Goal: Task Accomplishment & Management: Manage account settings

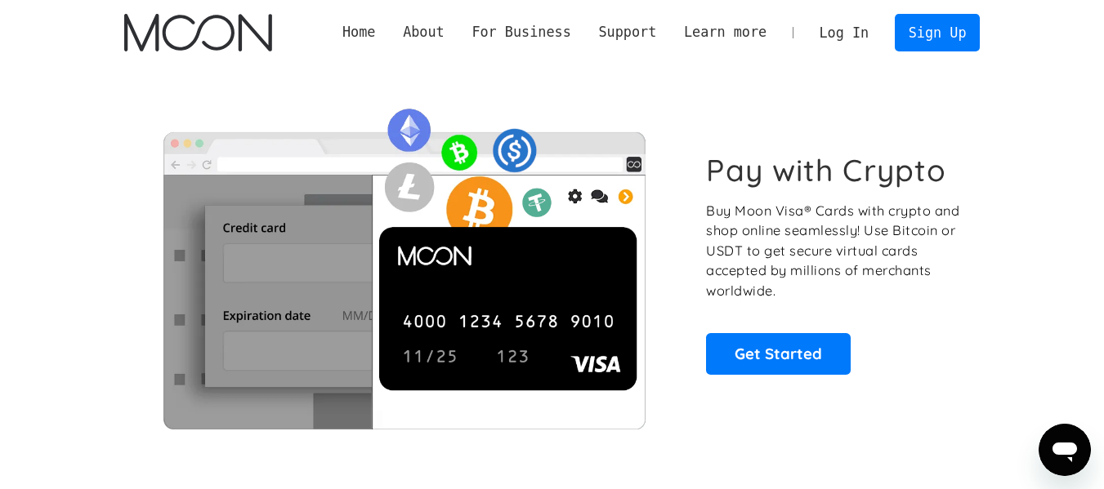
click at [833, 38] on link "Log In" at bounding box center [843, 33] width 77 height 36
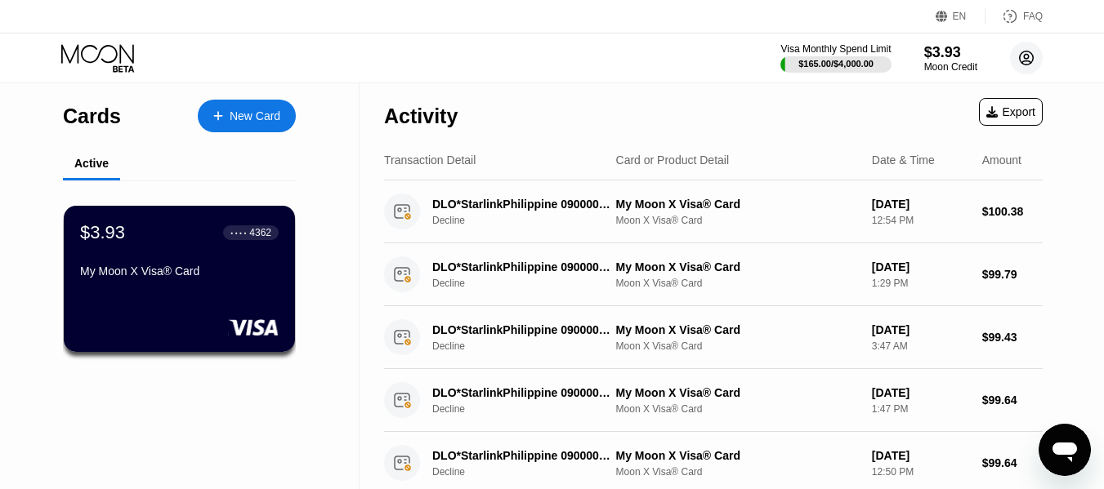
click at [1023, 57] on circle at bounding box center [1026, 58] width 33 height 33
